Goal: Entertainment & Leisure: Consume media (video, audio)

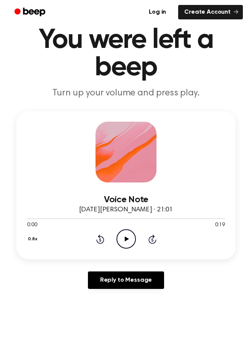
scroll to position [21, 0]
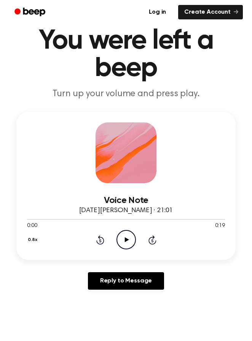
click at [129, 239] on icon "Play Audio" at bounding box center [125, 239] width 19 height 19
click at [126, 239] on icon "Pause Audio" at bounding box center [125, 239] width 19 height 19
click at [29, 220] on div at bounding box center [126, 219] width 198 height 6
click at [128, 241] on icon "Play Audio" at bounding box center [125, 239] width 19 height 19
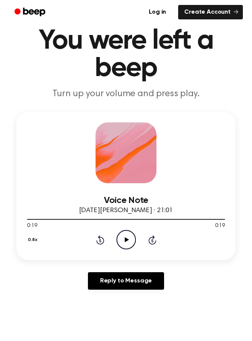
click at [127, 240] on icon at bounding box center [126, 240] width 4 height 5
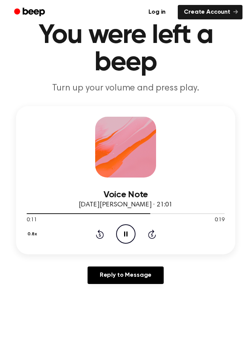
scroll to position [33, 0]
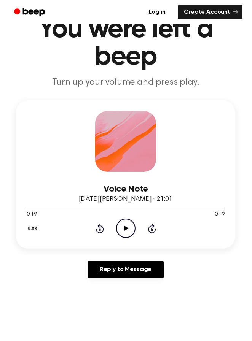
click at [123, 232] on icon "Play Audio" at bounding box center [125, 228] width 19 height 19
click at [126, 230] on icon at bounding box center [126, 228] width 4 height 5
click at [129, 230] on icon "Pause Audio" at bounding box center [125, 228] width 19 height 19
click at [128, 229] on icon at bounding box center [126, 228] width 4 height 5
click at [124, 232] on icon "Pause Audio" at bounding box center [125, 228] width 19 height 19
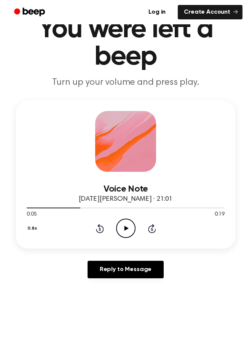
click at [127, 229] on icon at bounding box center [126, 228] width 4 height 5
click at [127, 228] on icon at bounding box center [125, 228] width 3 height 5
click at [126, 227] on icon "Play Audio" at bounding box center [125, 228] width 19 height 19
click at [121, 230] on icon "Pause Audio" at bounding box center [125, 228] width 19 height 19
click at [126, 225] on icon "Play Audio" at bounding box center [125, 228] width 19 height 19
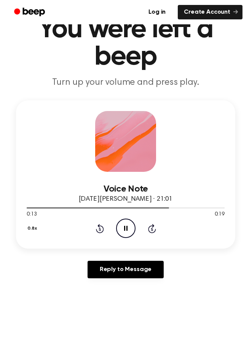
click at [128, 228] on icon "Pause Audio" at bounding box center [125, 228] width 19 height 19
click at [128, 231] on icon "Play Audio" at bounding box center [125, 228] width 19 height 19
click at [127, 228] on icon at bounding box center [125, 228] width 3 height 5
click at [126, 228] on icon at bounding box center [126, 228] width 4 height 5
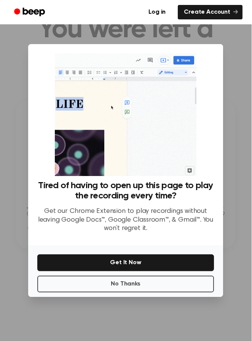
click at [144, 293] on button "No Thanks" at bounding box center [126, 284] width 177 height 17
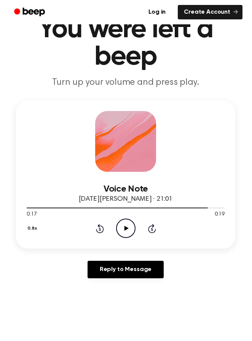
click at [126, 228] on icon at bounding box center [126, 228] width 4 height 5
click at [129, 229] on icon "Pause Audio" at bounding box center [125, 228] width 19 height 19
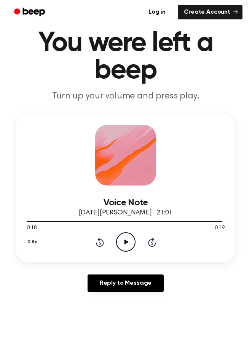
scroll to position [0, 0]
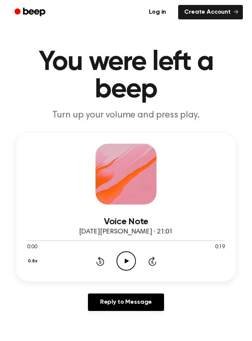
click at [128, 263] on icon "Play Audio" at bounding box center [125, 261] width 19 height 19
click at [128, 260] on icon "Pause Audio" at bounding box center [125, 261] width 19 height 19
click at [125, 262] on icon at bounding box center [126, 261] width 4 height 5
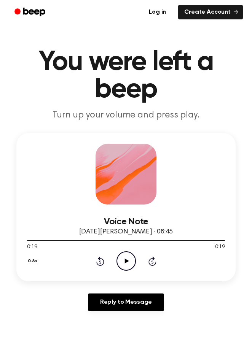
click at [127, 258] on icon "Play Audio" at bounding box center [125, 261] width 19 height 19
click at [129, 261] on icon "Play Audio" at bounding box center [125, 261] width 19 height 19
click at [128, 262] on icon "Pause Audio" at bounding box center [125, 261] width 19 height 19
